Goal: Transaction & Acquisition: Purchase product/service

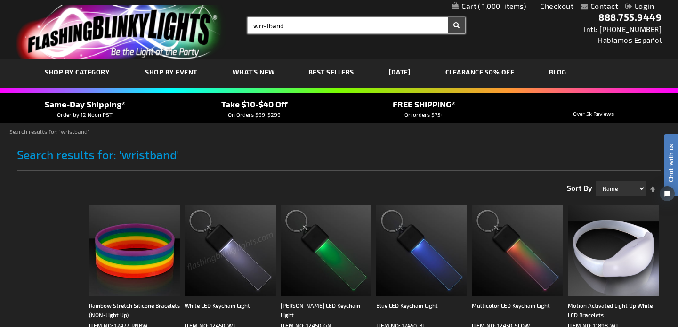
click at [294, 25] on input "wristband" at bounding box center [356, 25] width 217 height 16
type input "wristband blue"
click at [448, 17] on button "Search" at bounding box center [456, 25] width 17 height 16
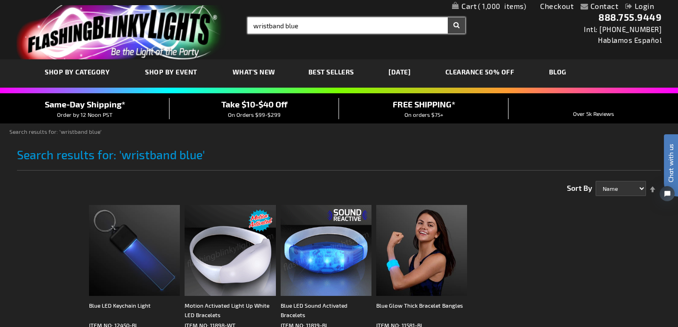
click at [332, 29] on input "wristband blue" at bounding box center [356, 25] width 217 height 16
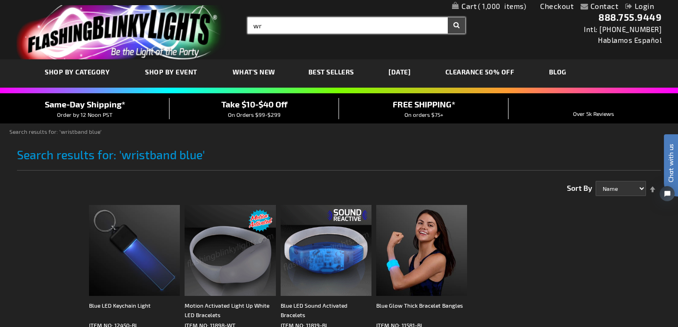
type input "w"
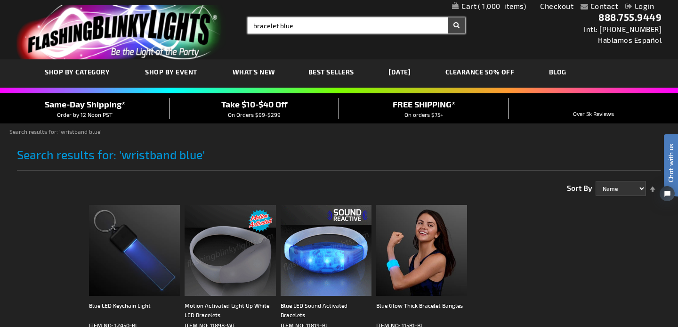
type input "bracelet blue"
click at [448, 17] on button "Search" at bounding box center [456, 25] width 17 height 16
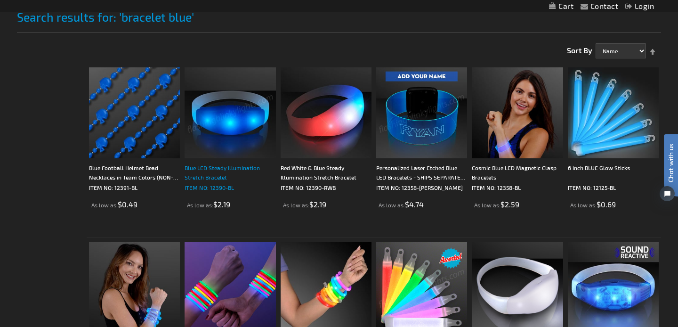
click at [236, 168] on div "Blue LED Steady Illumination Stretch Bracelet" at bounding box center [230, 172] width 91 height 19
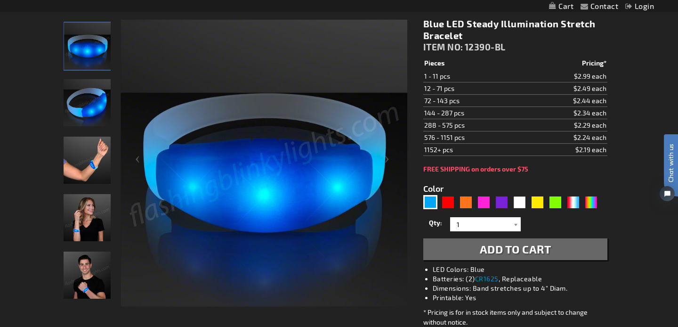
scroll to position [127, 0]
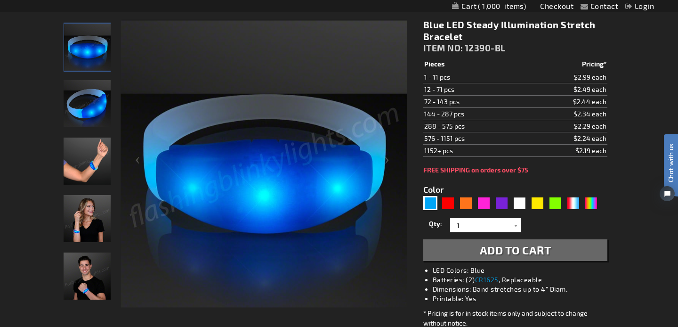
click at [97, 101] on img "Light Up Blue Illumination Stretch Bracelet" at bounding box center [87, 103] width 47 height 47
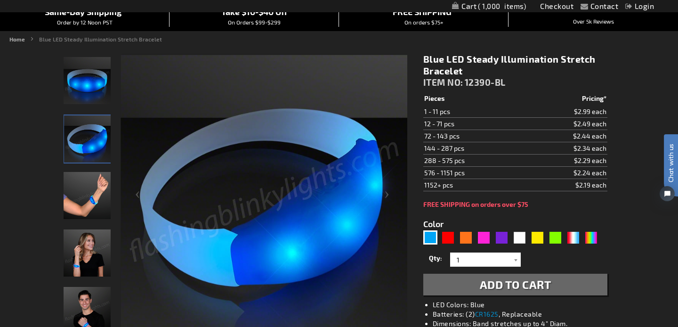
scroll to position [88, 0]
